Goal: Information Seeking & Learning: Learn about a topic

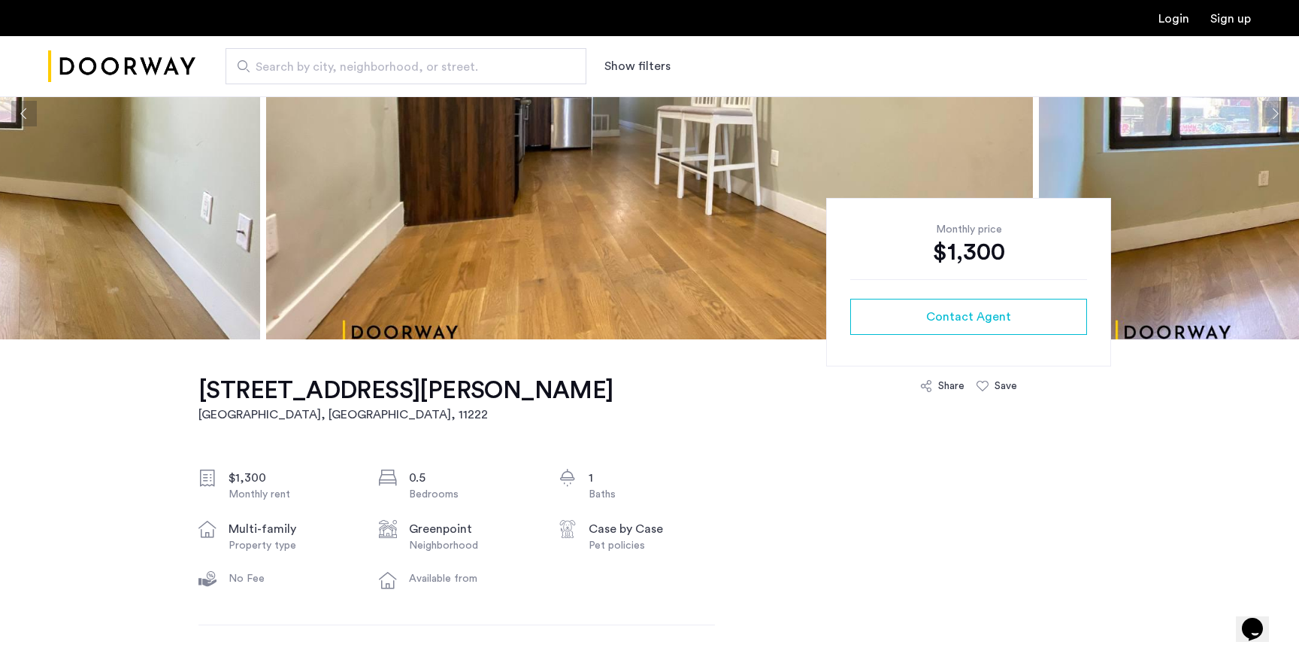
scroll to position [62, 0]
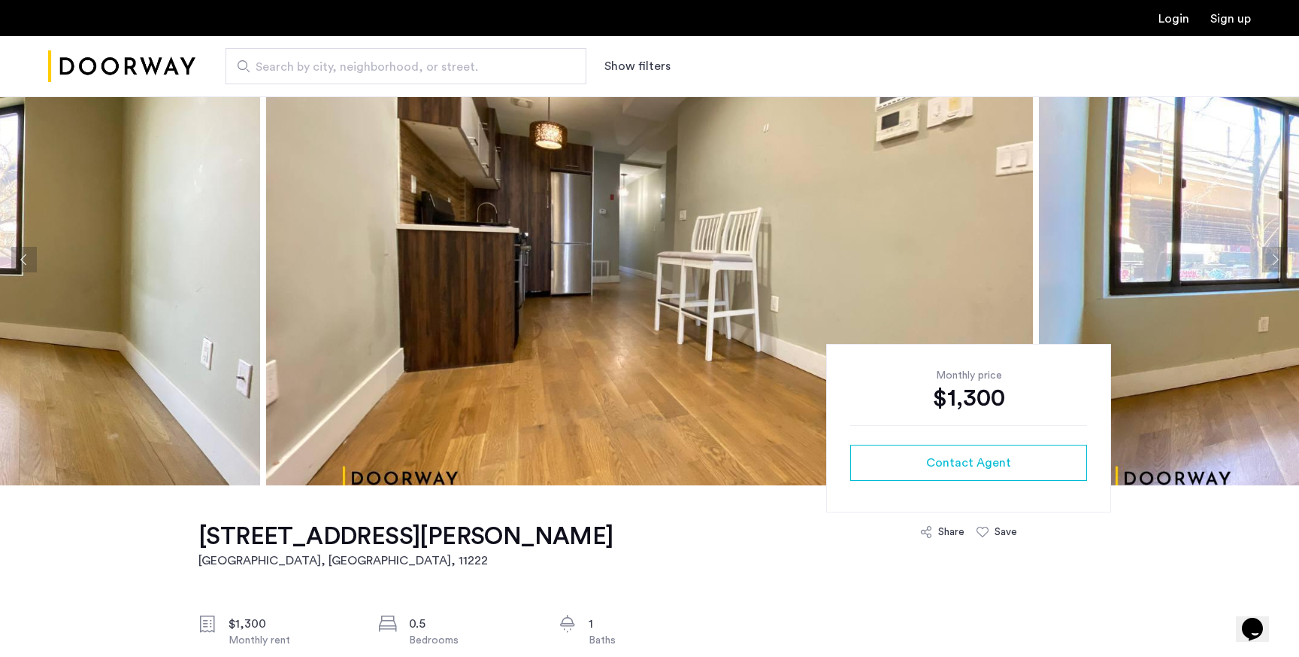
click at [1275, 259] on button "Next apartment" at bounding box center [1276, 260] width 26 height 26
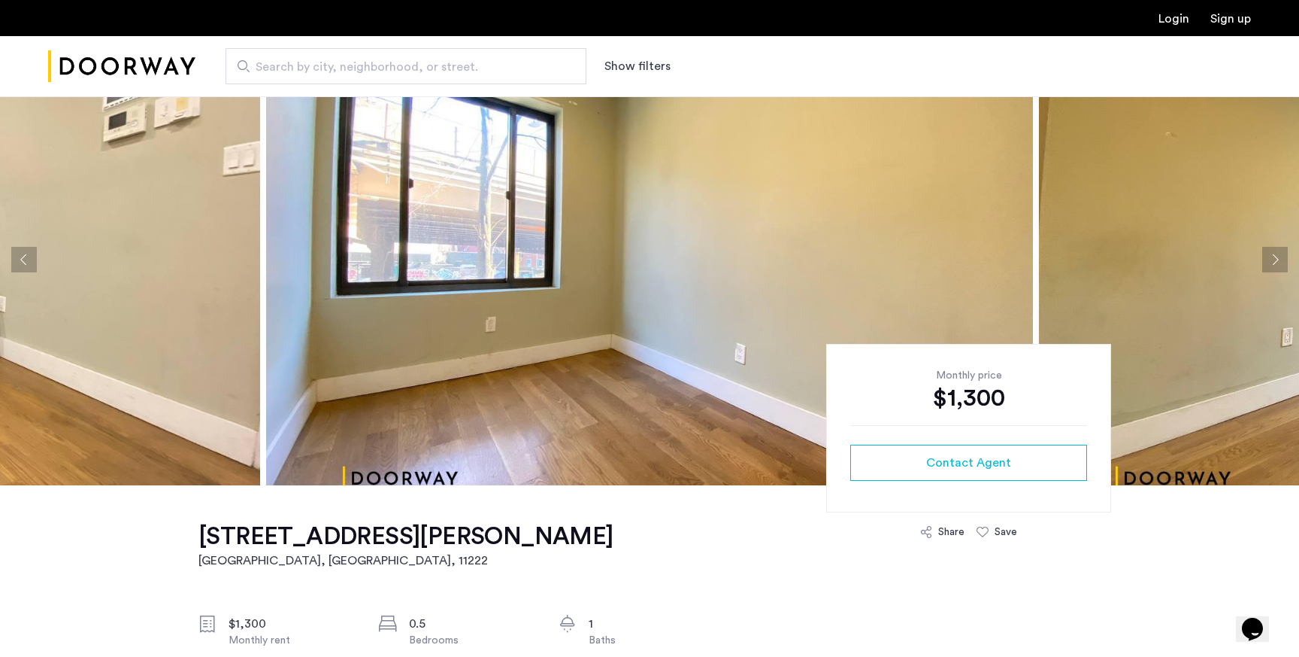
click at [1275, 259] on button "Next apartment" at bounding box center [1276, 260] width 26 height 26
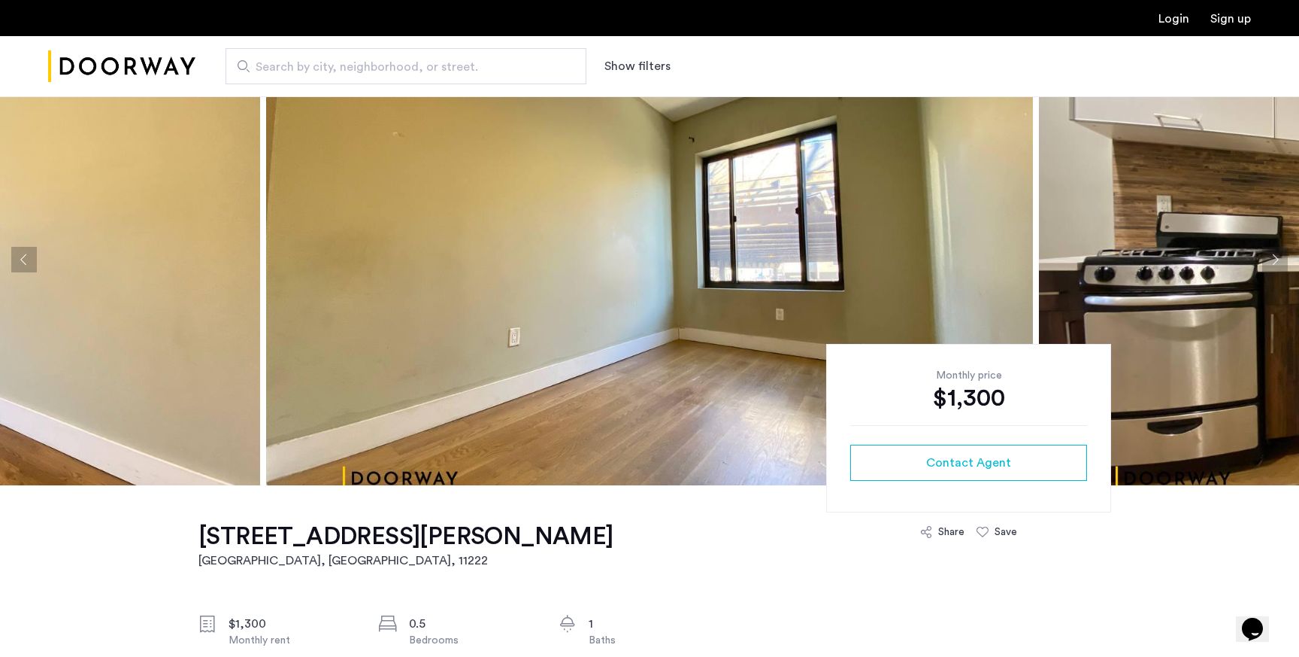
click at [1275, 259] on button "Next apartment" at bounding box center [1276, 260] width 26 height 26
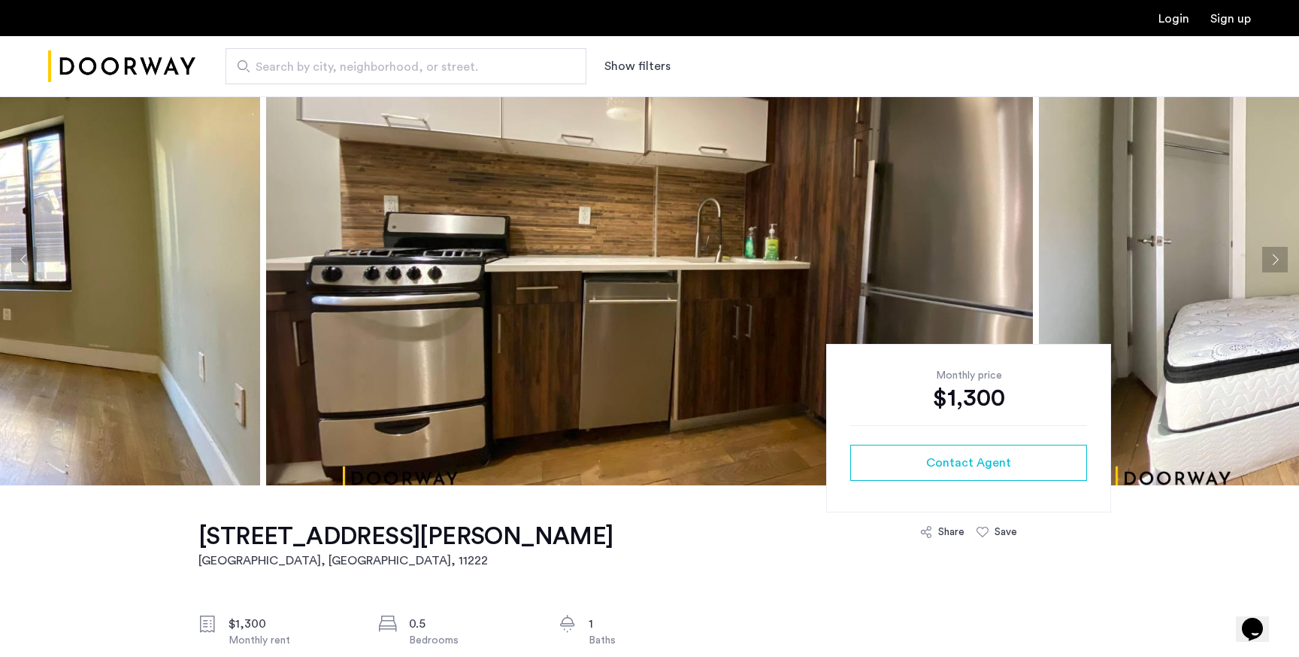
click at [1275, 259] on button "Next apartment" at bounding box center [1276, 260] width 26 height 26
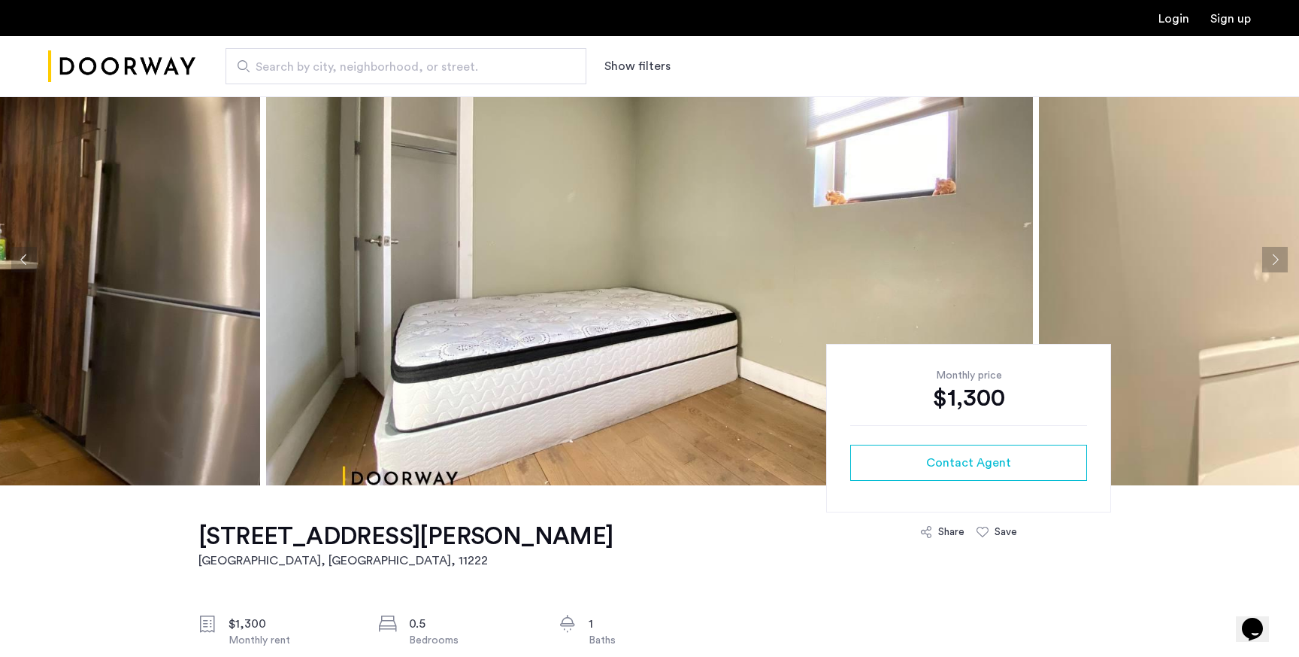
click at [1275, 259] on button "Next apartment" at bounding box center [1276, 260] width 26 height 26
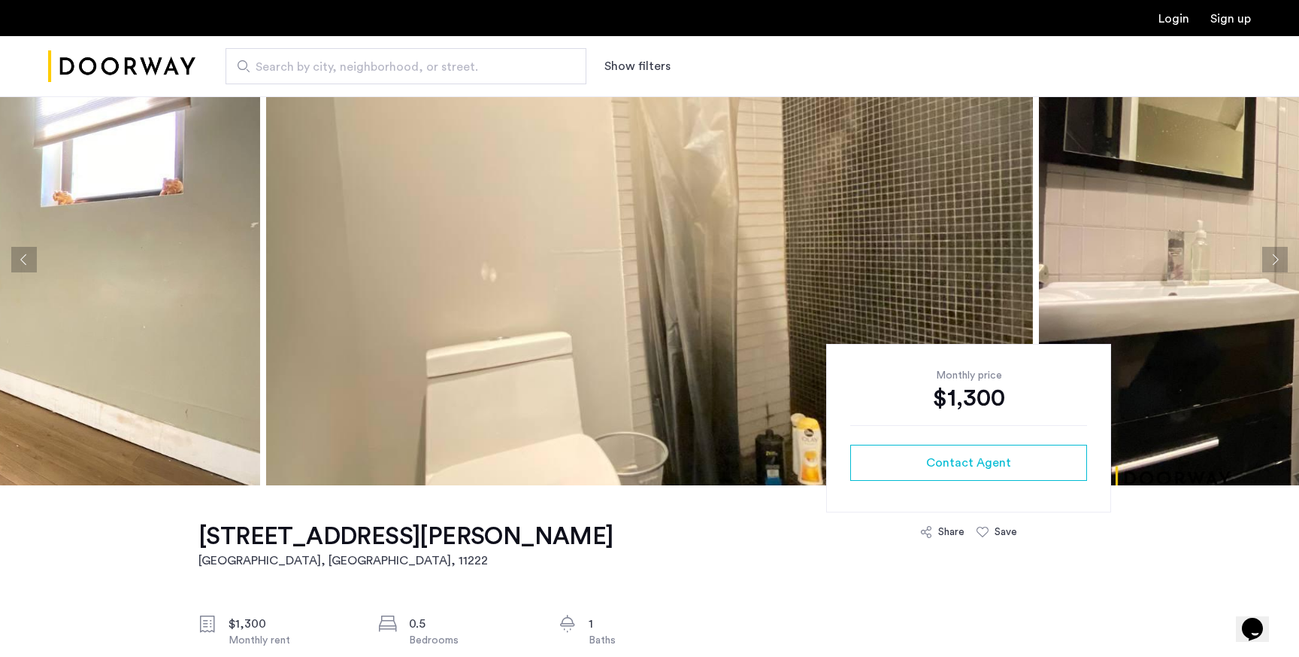
click at [1275, 260] on button "Next apartment" at bounding box center [1276, 260] width 26 height 26
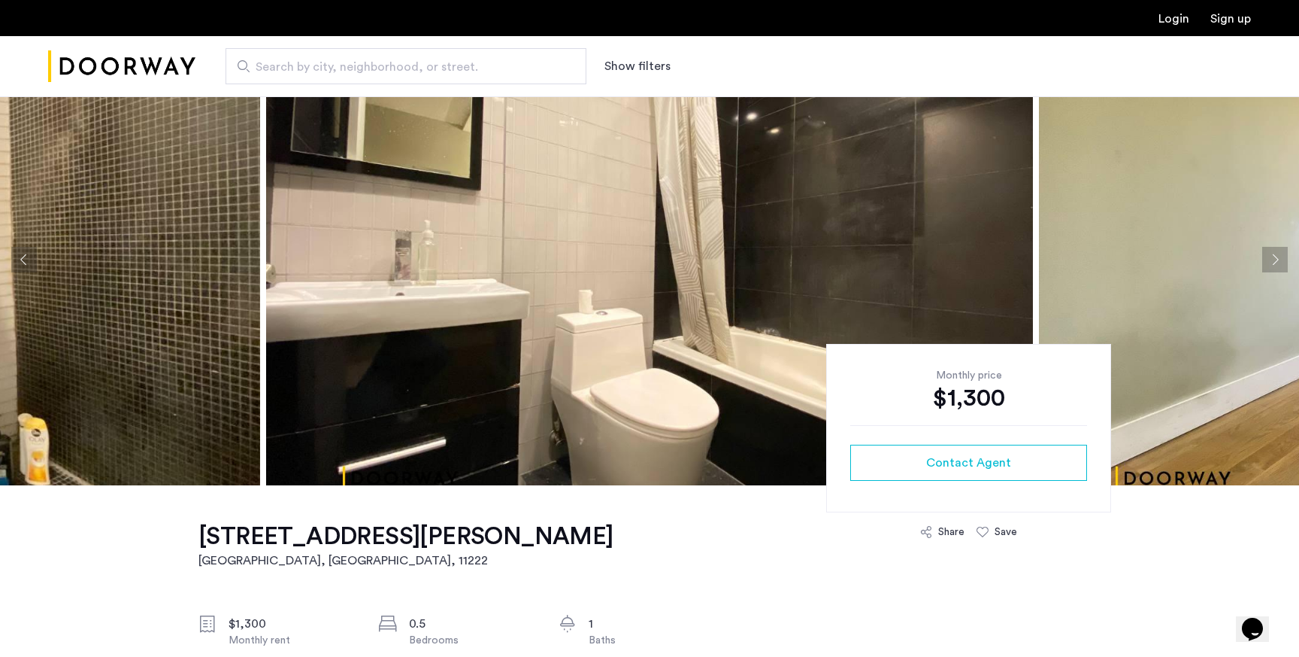
click at [1275, 260] on button "Next apartment" at bounding box center [1276, 260] width 26 height 26
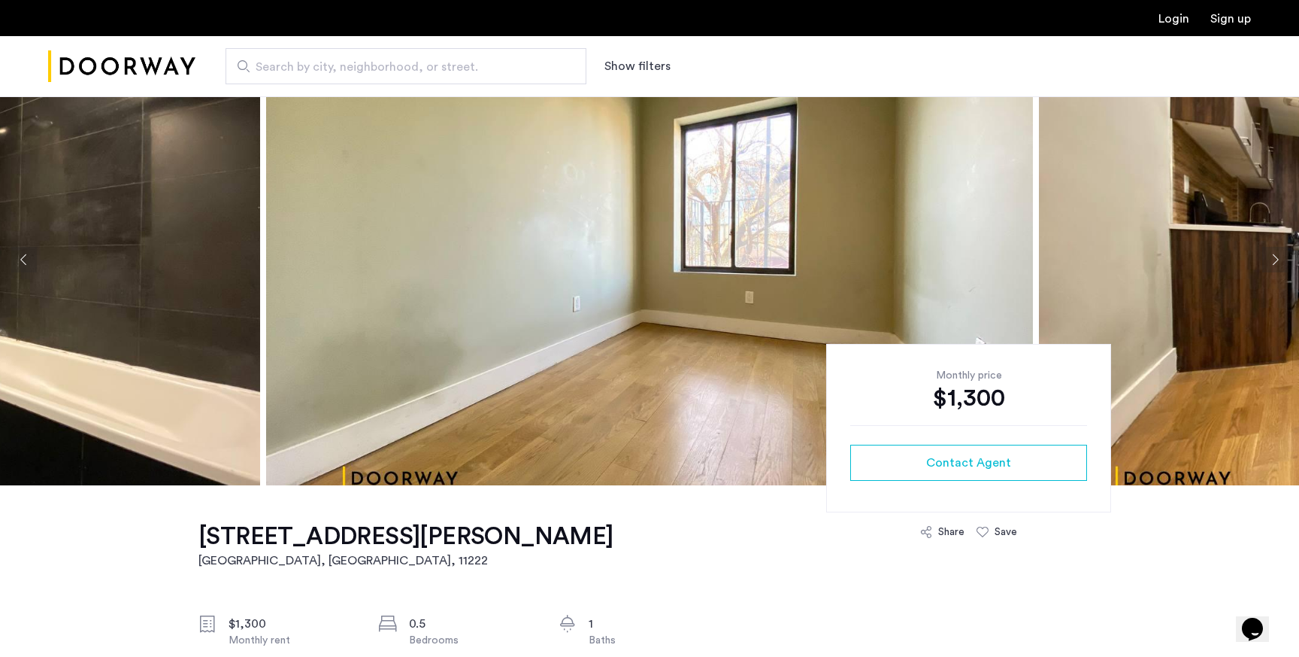
click at [1275, 260] on button "Next apartment" at bounding box center [1276, 260] width 26 height 26
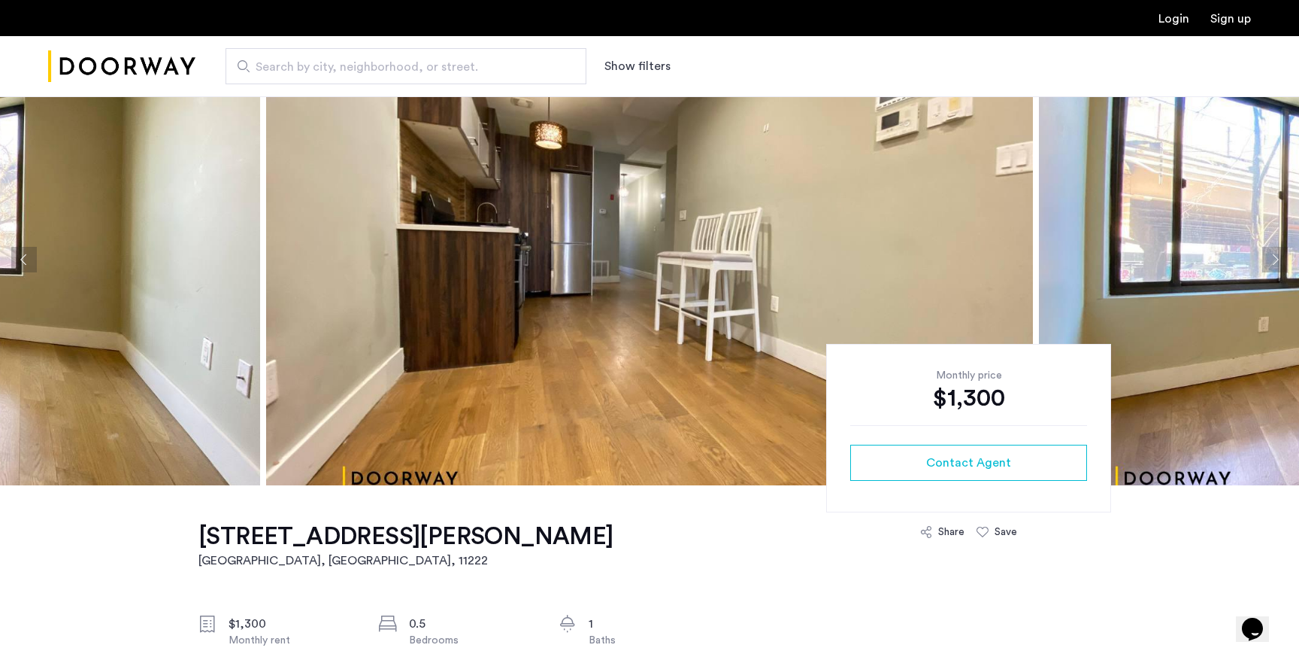
click at [1275, 260] on button "Next apartment" at bounding box center [1276, 260] width 26 height 26
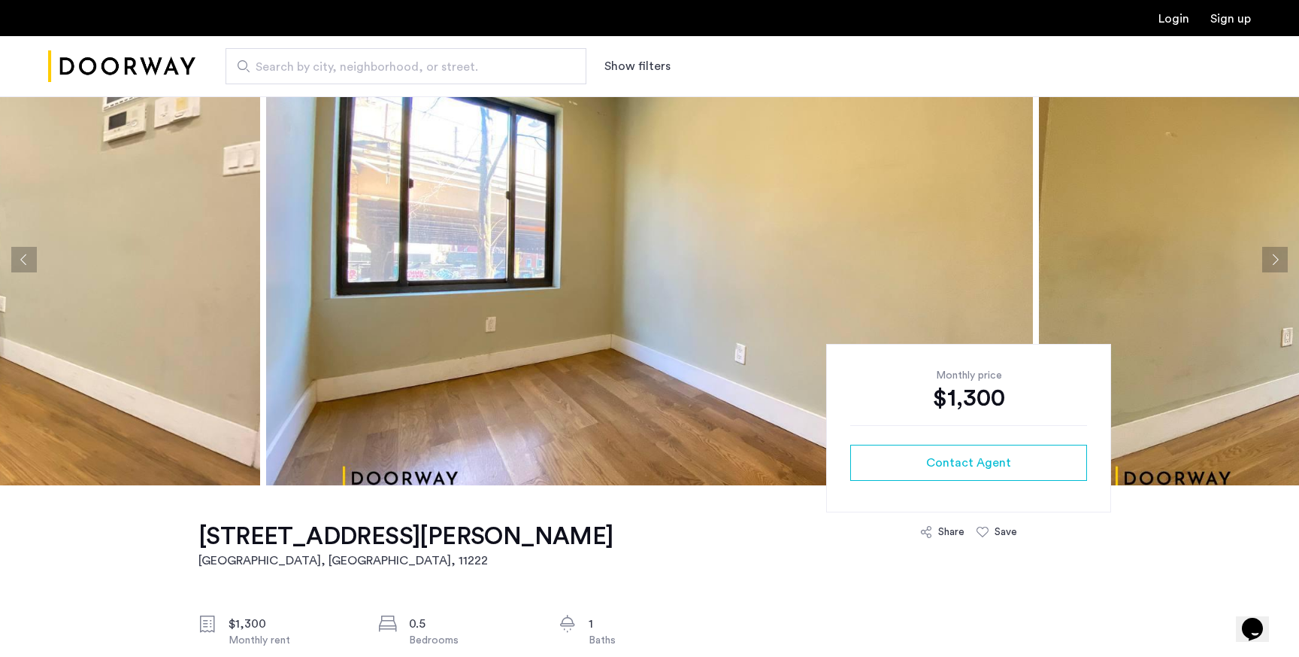
click at [1275, 260] on button "Next apartment" at bounding box center [1276, 260] width 26 height 26
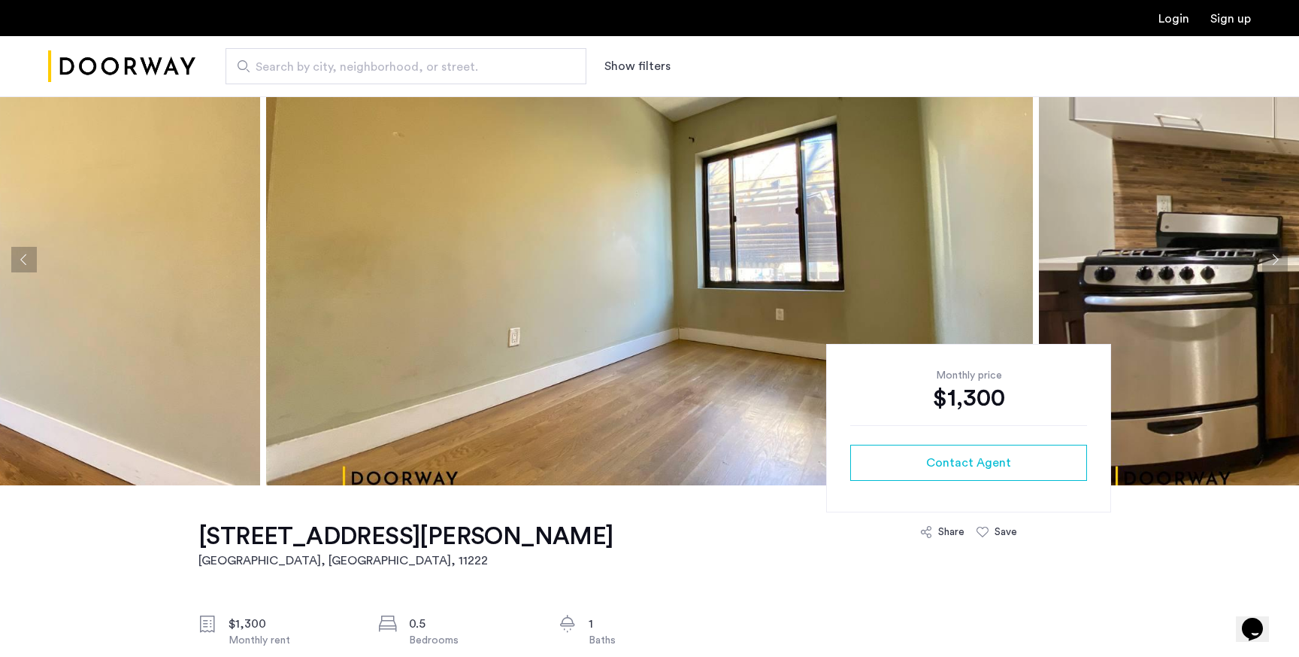
click at [1275, 260] on button "Next apartment" at bounding box center [1276, 260] width 26 height 26
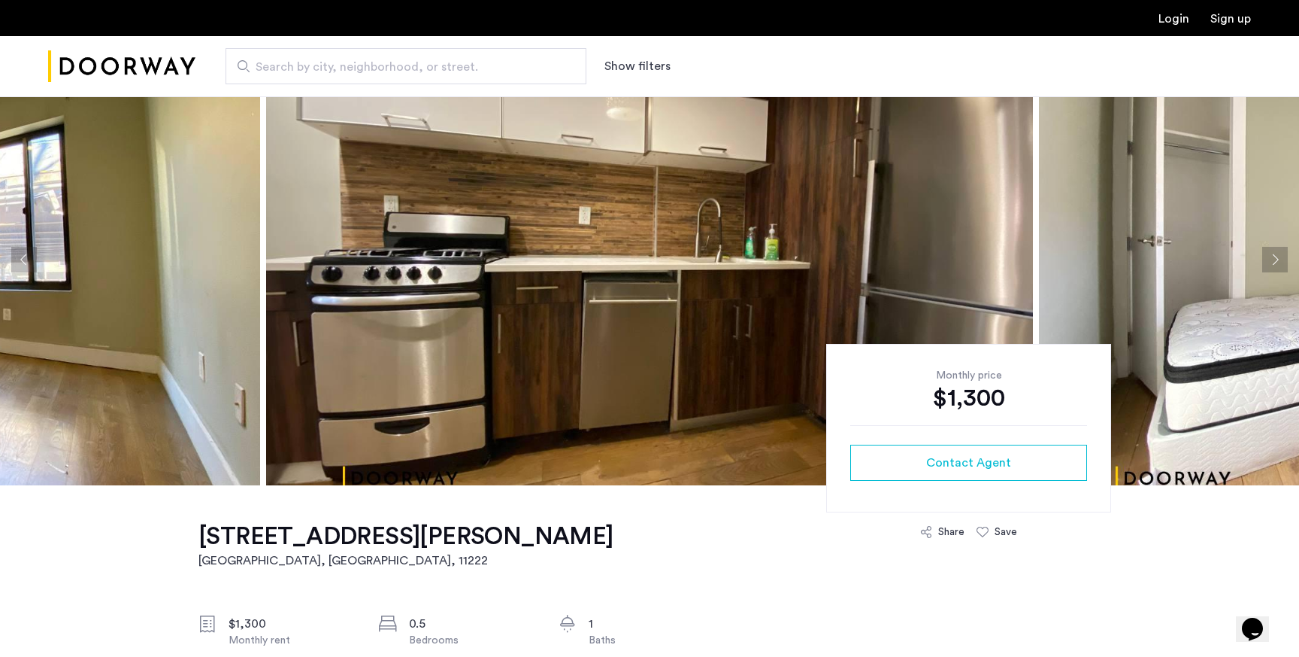
click at [1275, 260] on button "Next apartment" at bounding box center [1276, 260] width 26 height 26
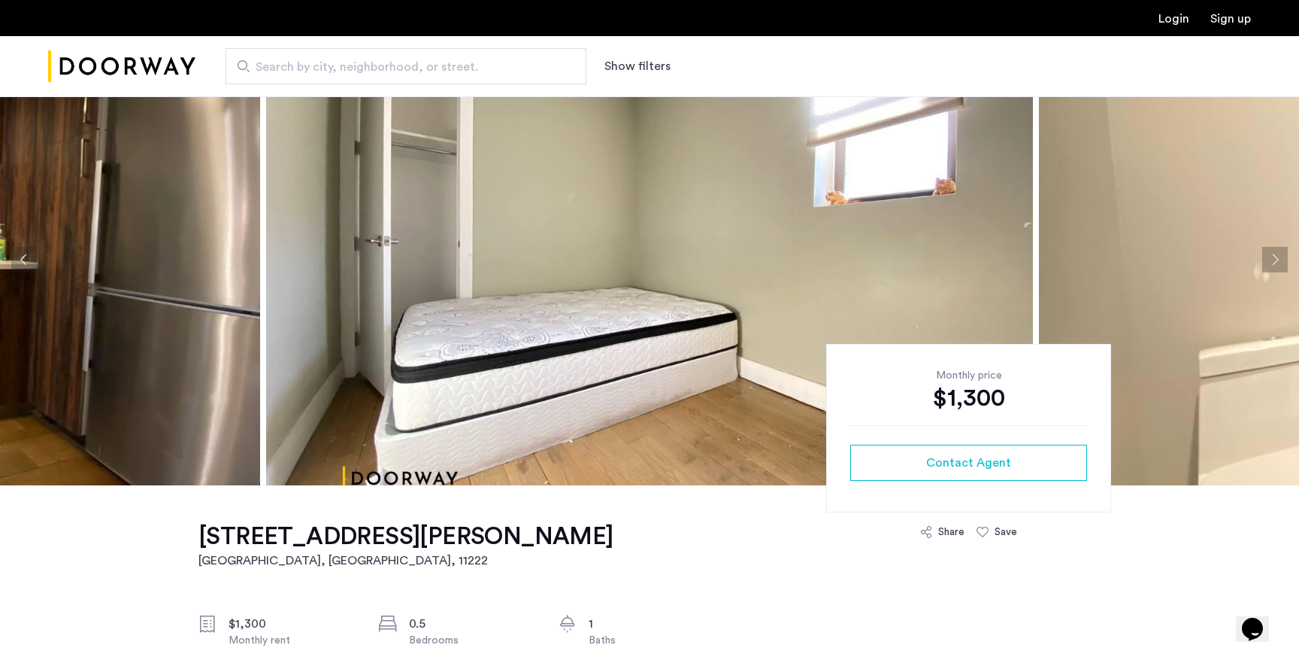
click at [1275, 260] on button "Next apartment" at bounding box center [1276, 260] width 26 height 26
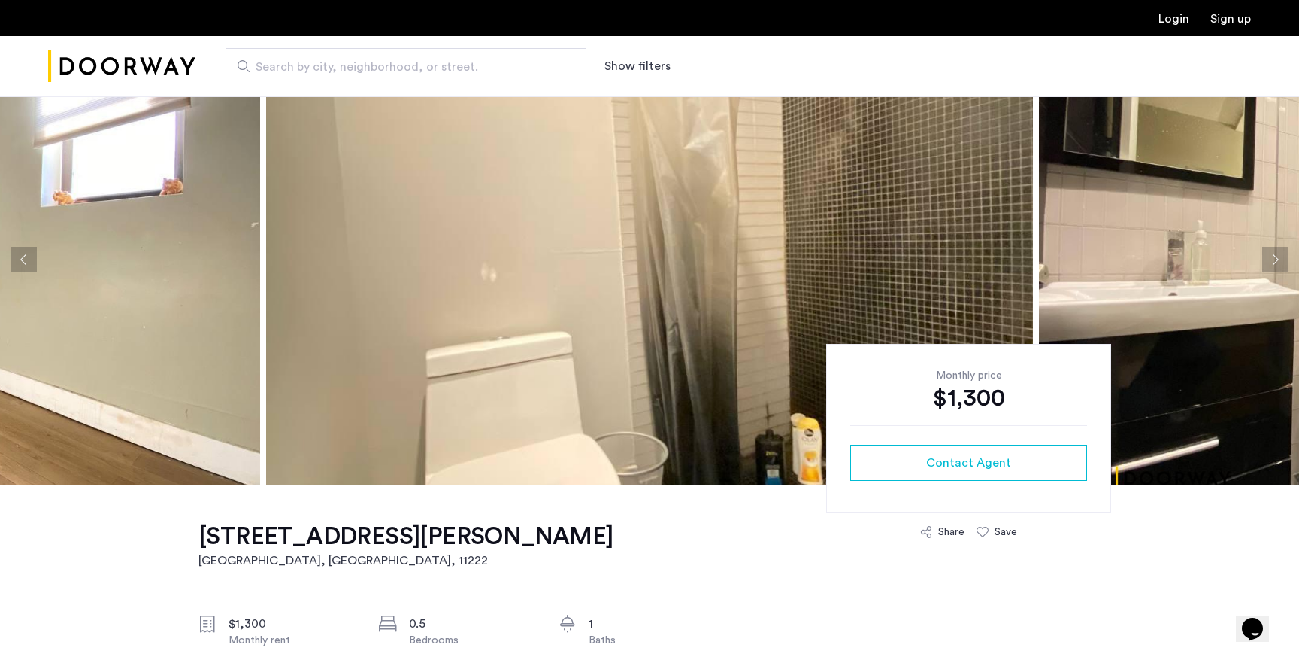
click at [1275, 260] on button "Next apartment" at bounding box center [1276, 260] width 26 height 26
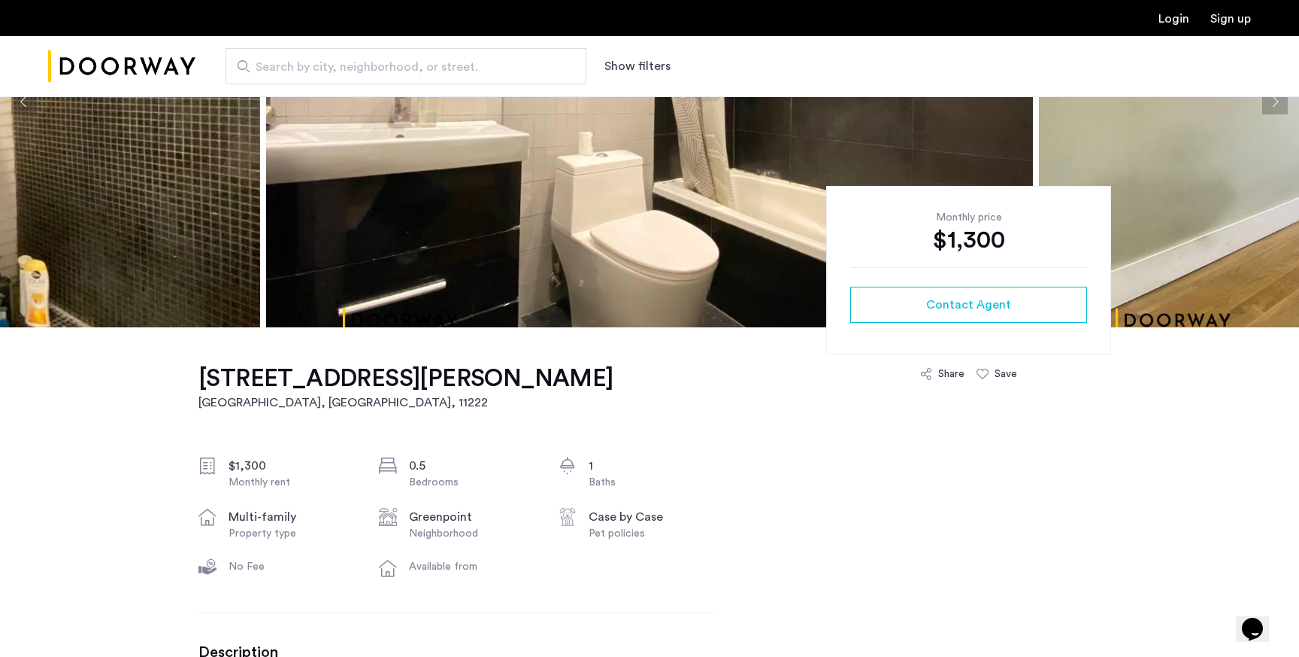
scroll to position [0, 0]
